Goal: Task Accomplishment & Management: Use online tool/utility

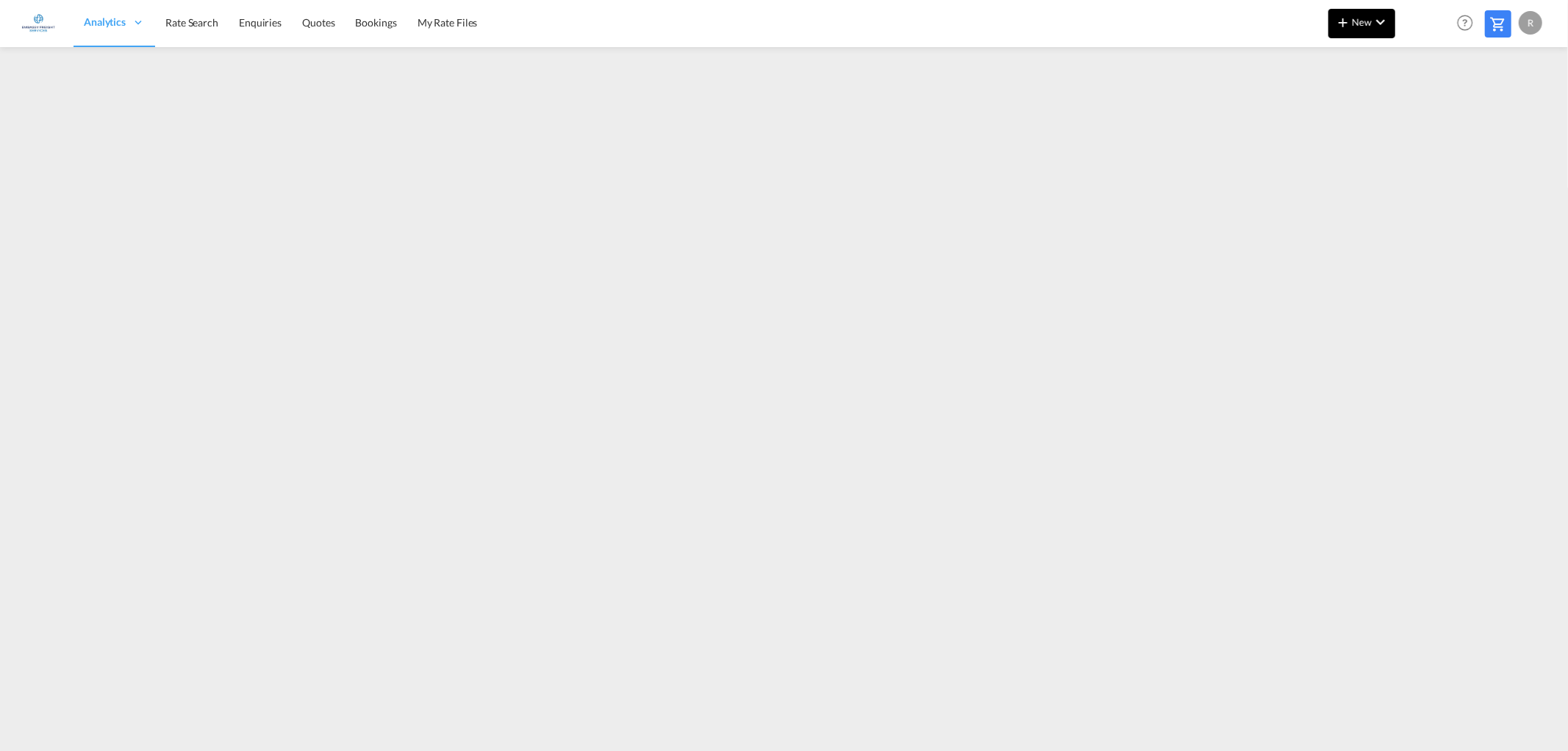
click at [1378, 29] on md-icon "icon-chevron-down" at bounding box center [1381, 22] width 18 height 18
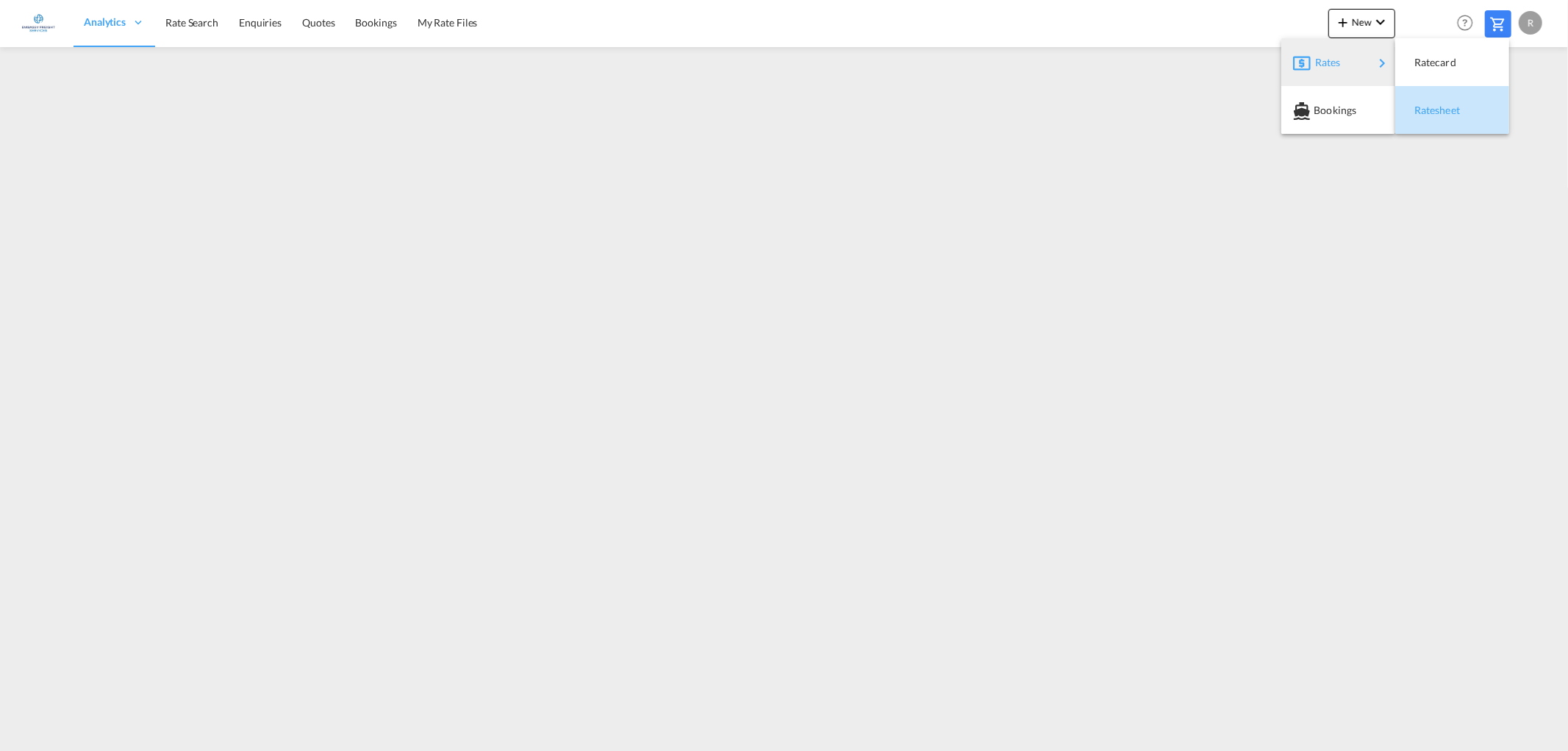
click at [1460, 115] on div "Ratesheet" at bounding box center [1441, 111] width 55 height 37
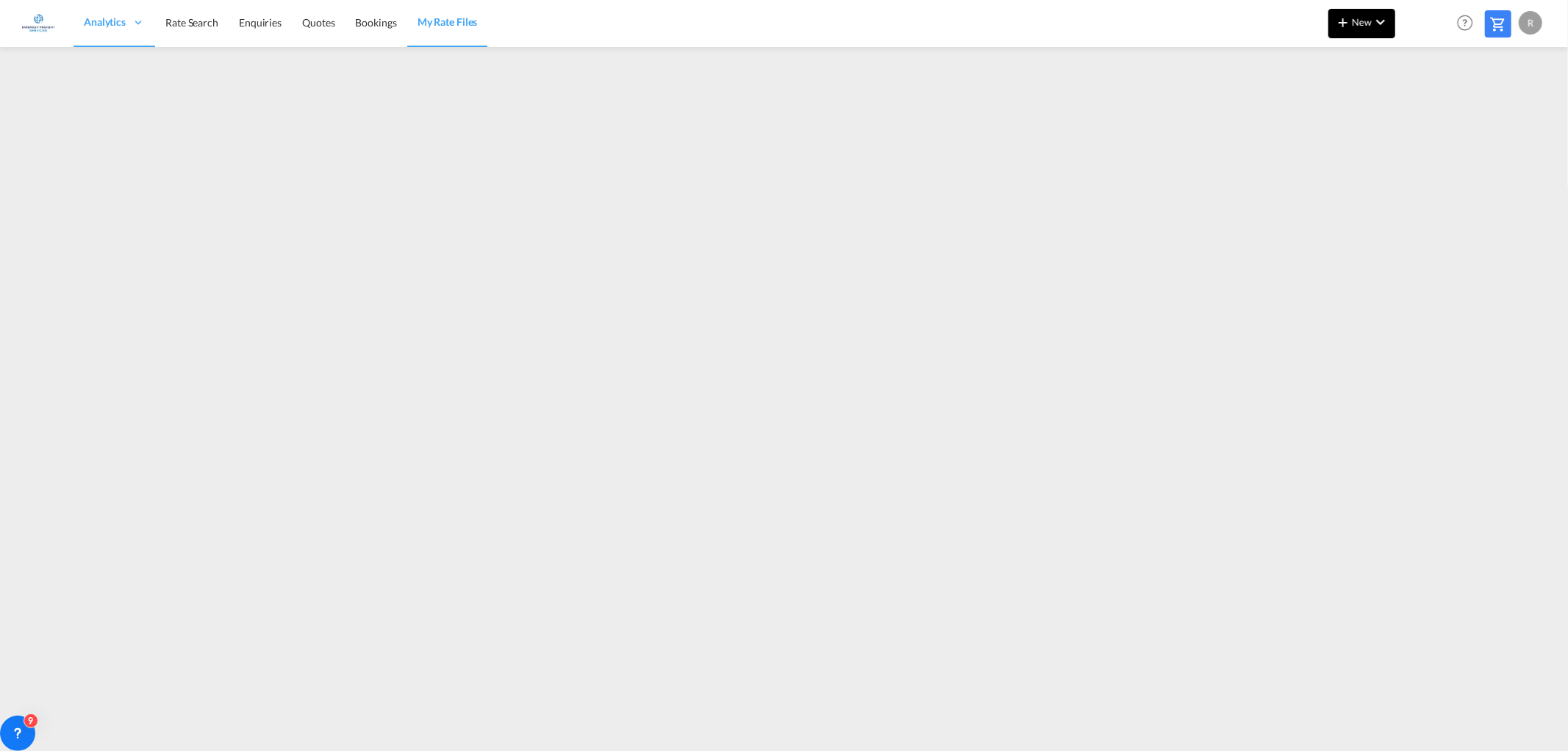
click at [1375, 30] on md-icon "icon-chevron-down" at bounding box center [1381, 22] width 18 height 18
click at [1454, 115] on div "Ratesheet" at bounding box center [1441, 111] width 55 height 37
